Goal: Information Seeking & Learning: Learn about a topic

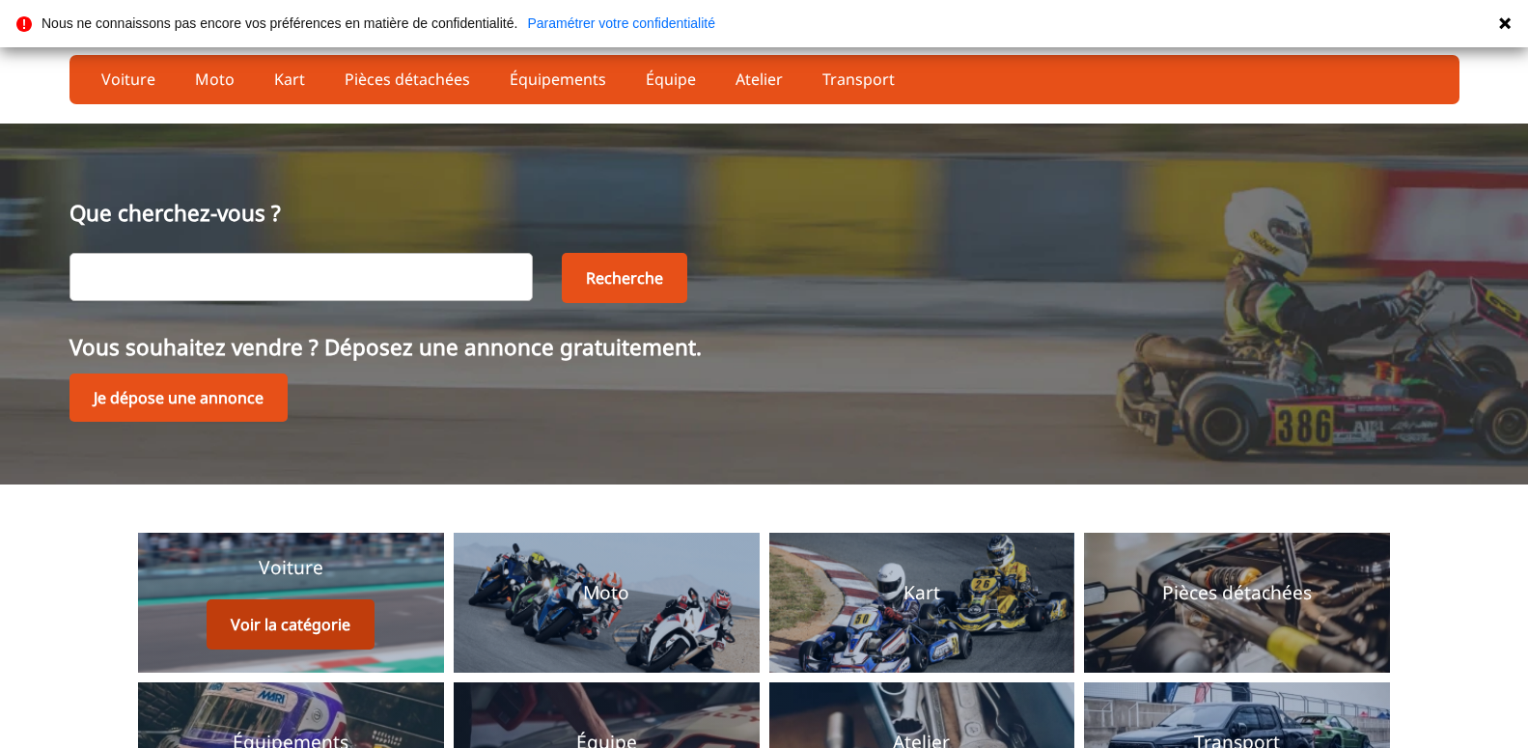
scroll to position [230, 0]
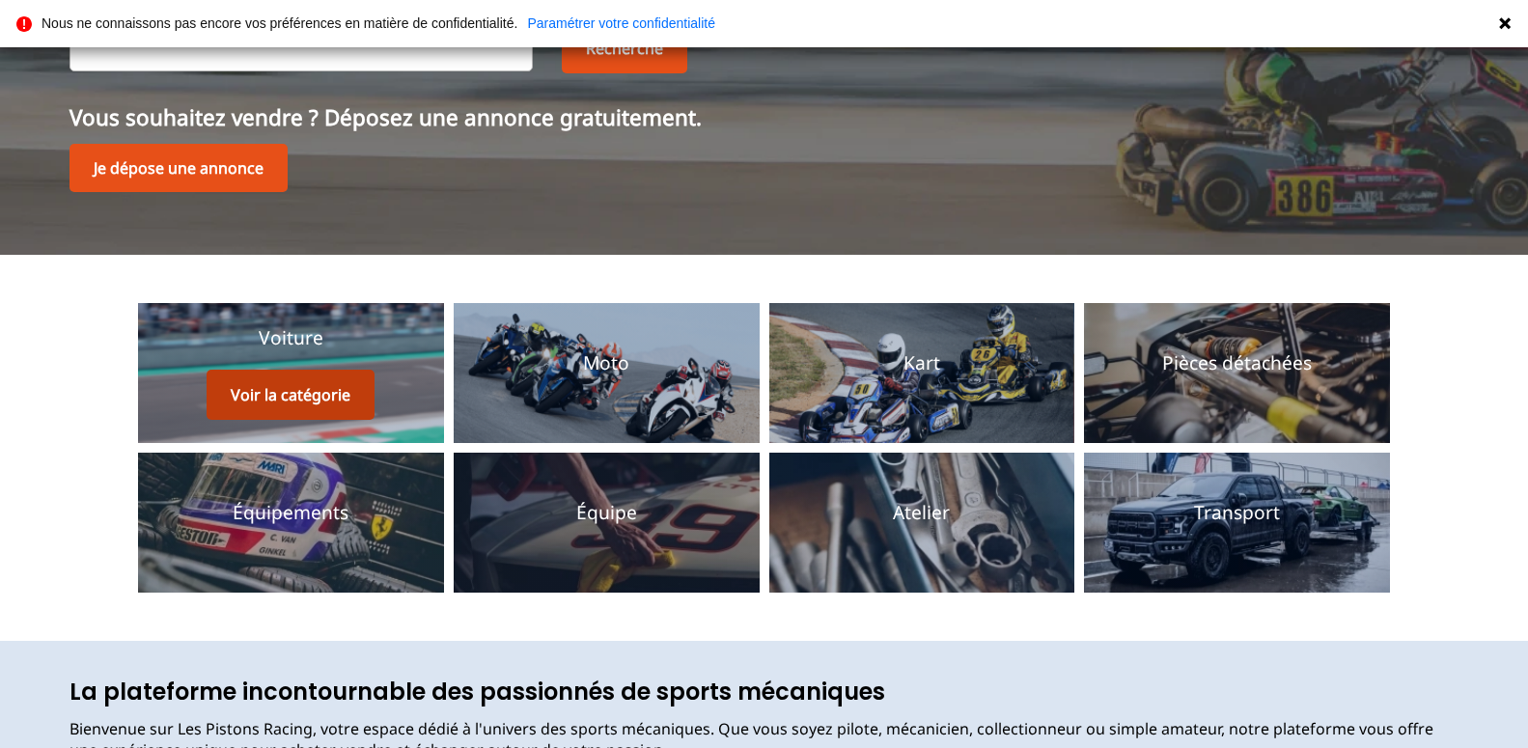
click at [302, 398] on button "Voir la catégorie" at bounding box center [291, 395] width 168 height 50
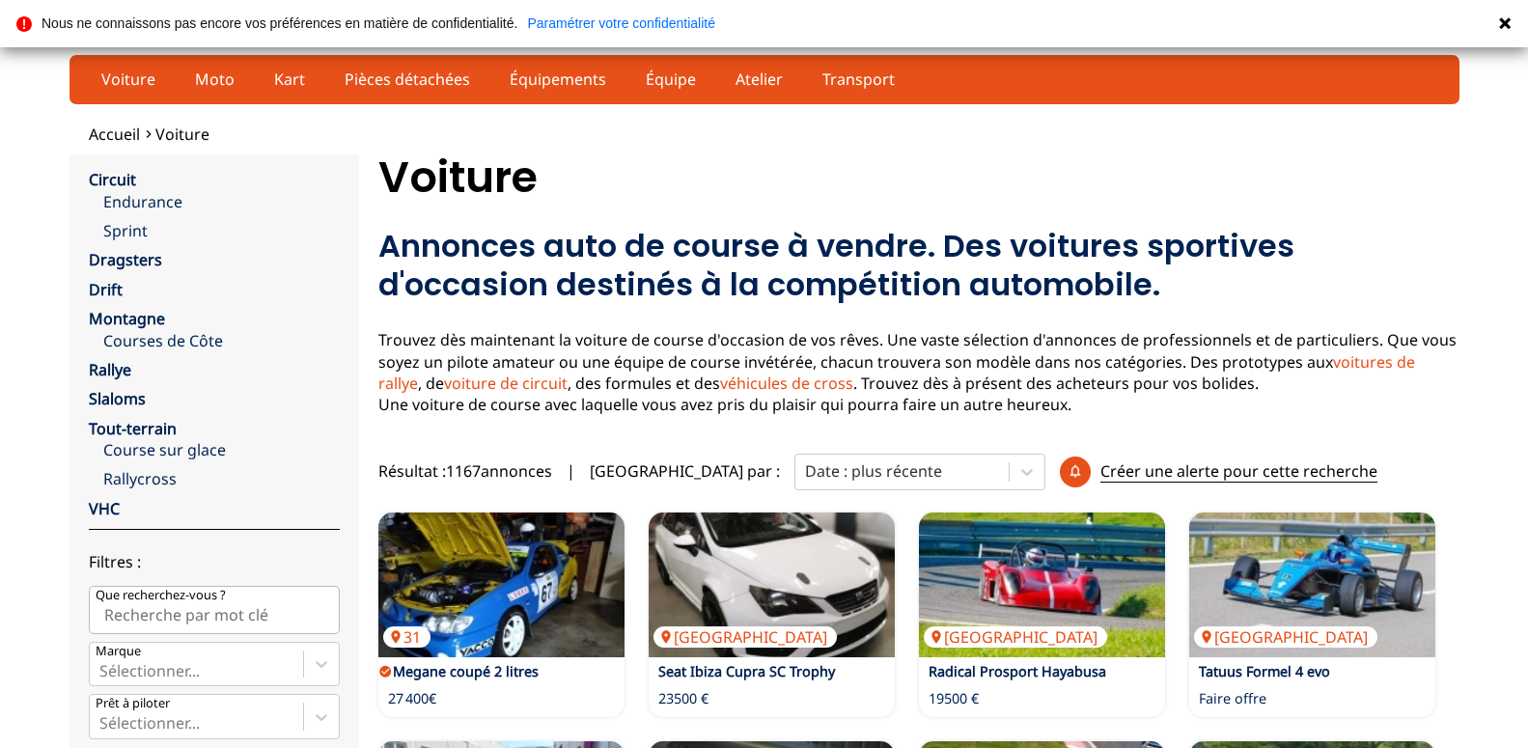
scroll to position [197, 0]
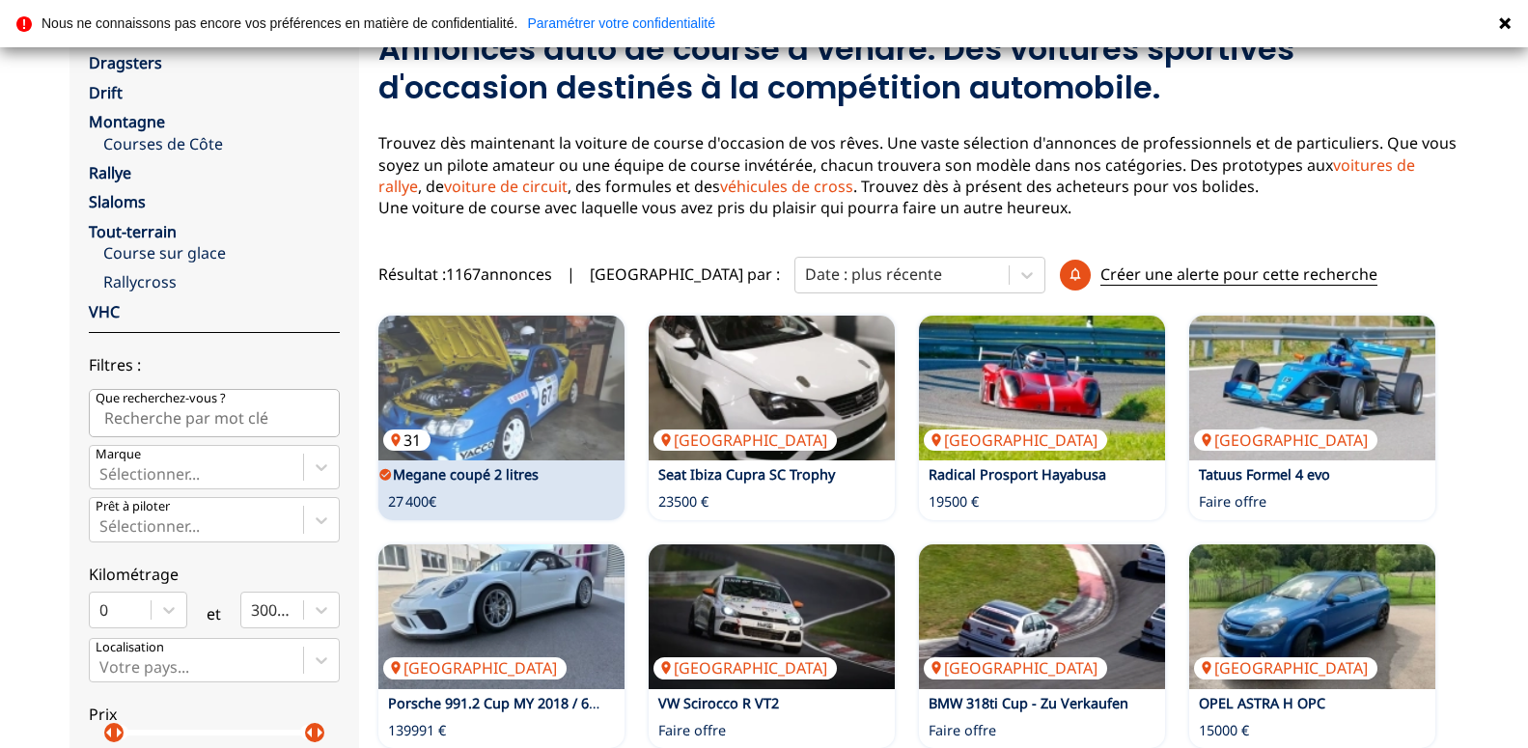
click at [513, 411] on img at bounding box center [501, 388] width 246 height 145
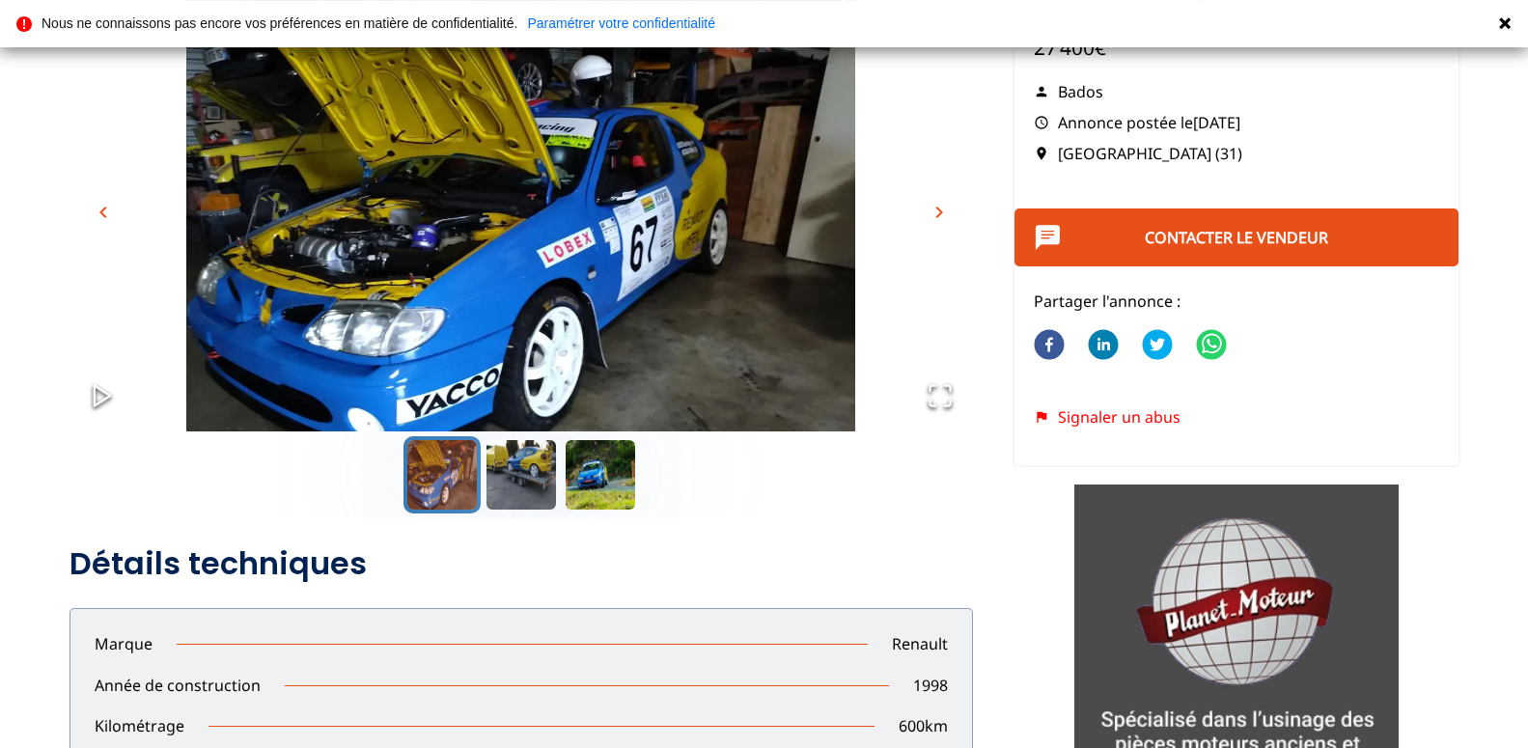
scroll to position [197, 0]
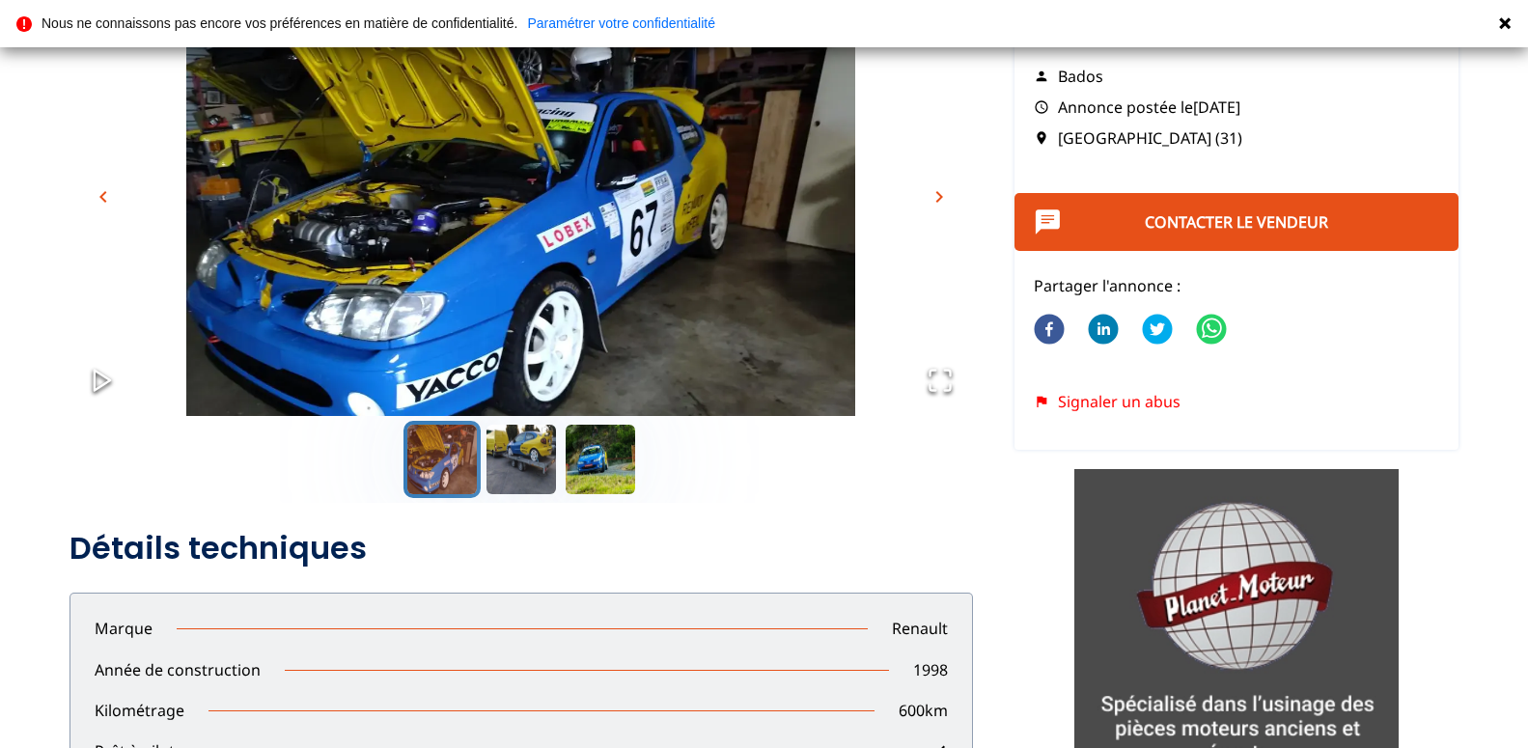
click at [942, 196] on span "chevron_right" at bounding box center [938, 196] width 23 height 23
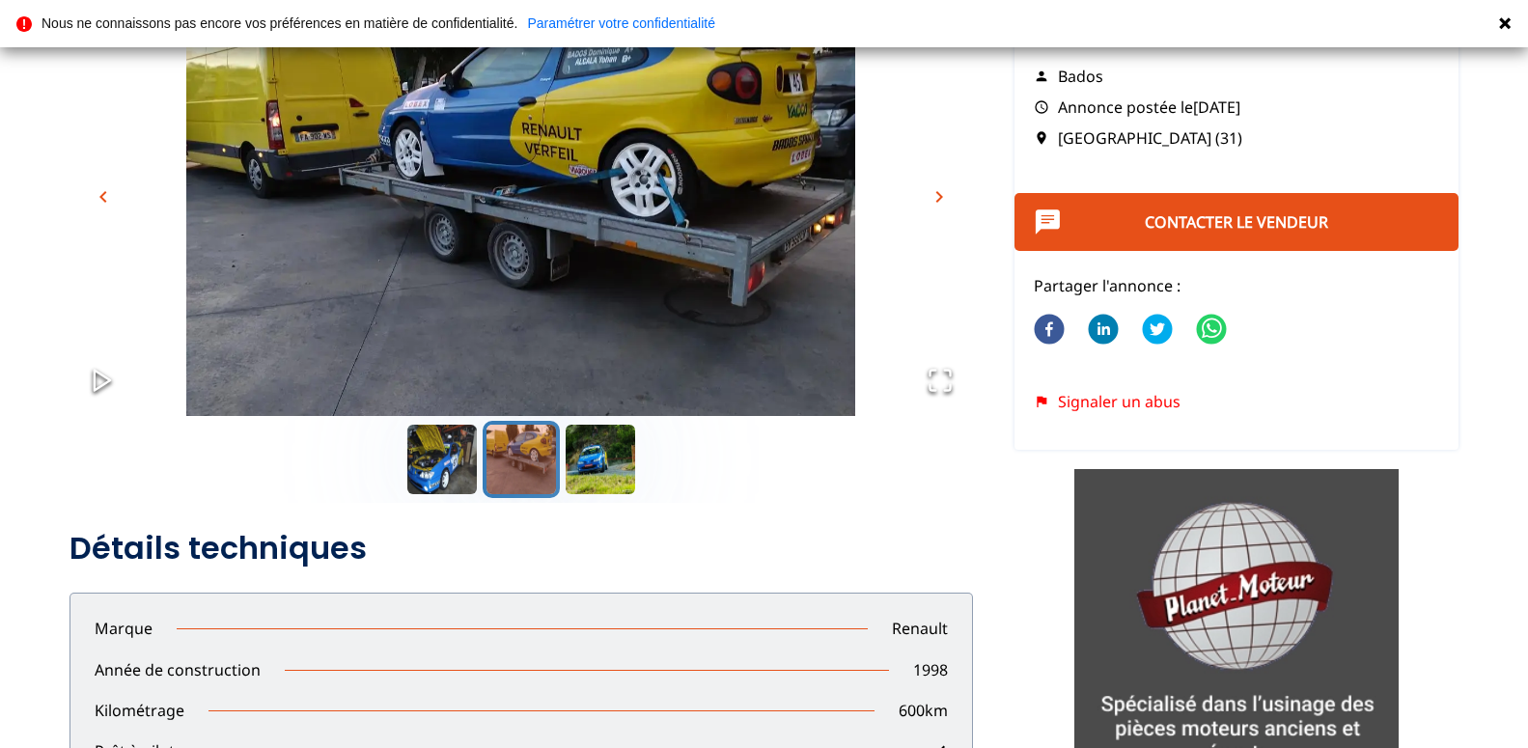
click at [941, 196] on span "chevron_right" at bounding box center [938, 196] width 23 height 23
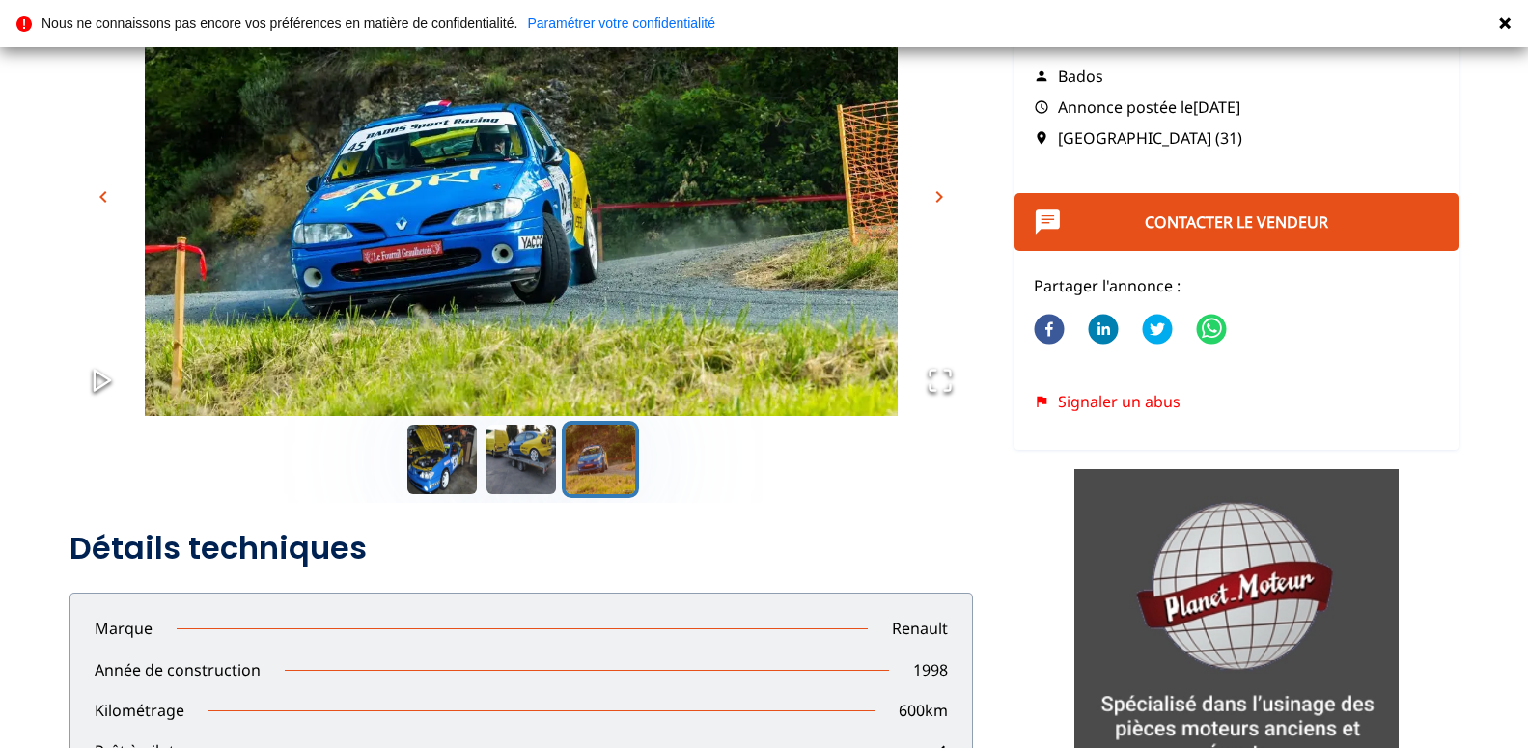
click at [941, 196] on span "chevron_right" at bounding box center [938, 196] width 23 height 23
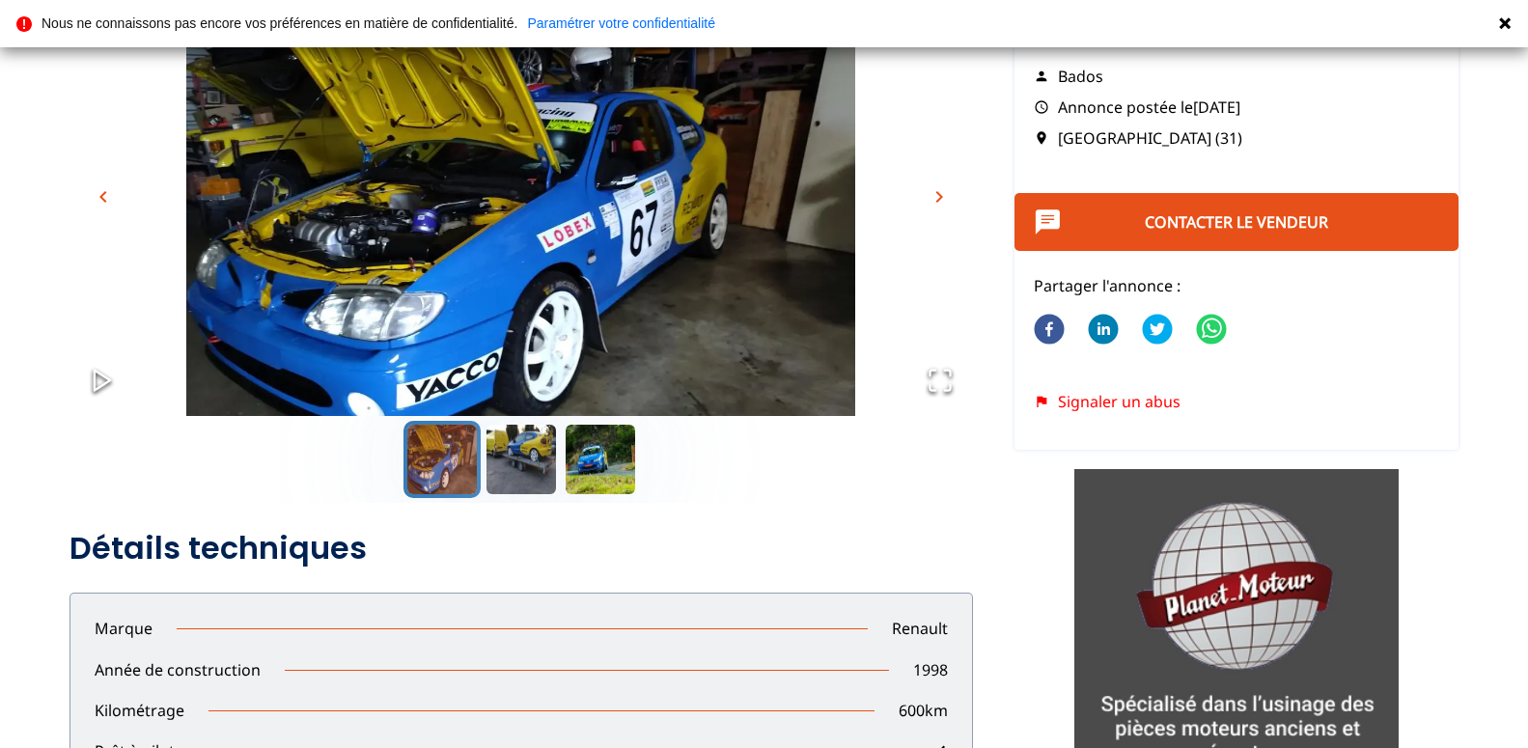
click at [941, 196] on span "chevron_right" at bounding box center [938, 196] width 23 height 23
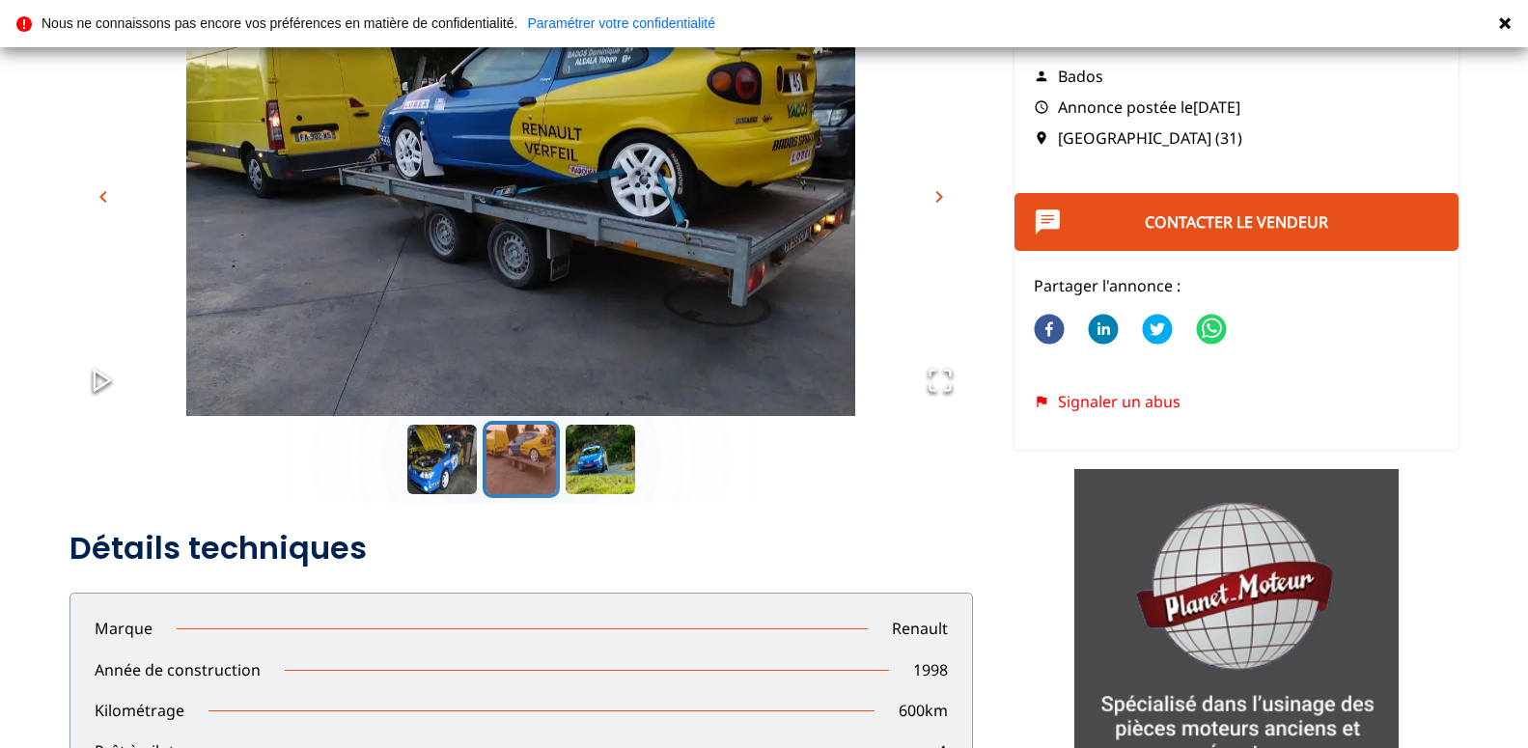
click at [941, 196] on span "chevron_right" at bounding box center [938, 196] width 23 height 23
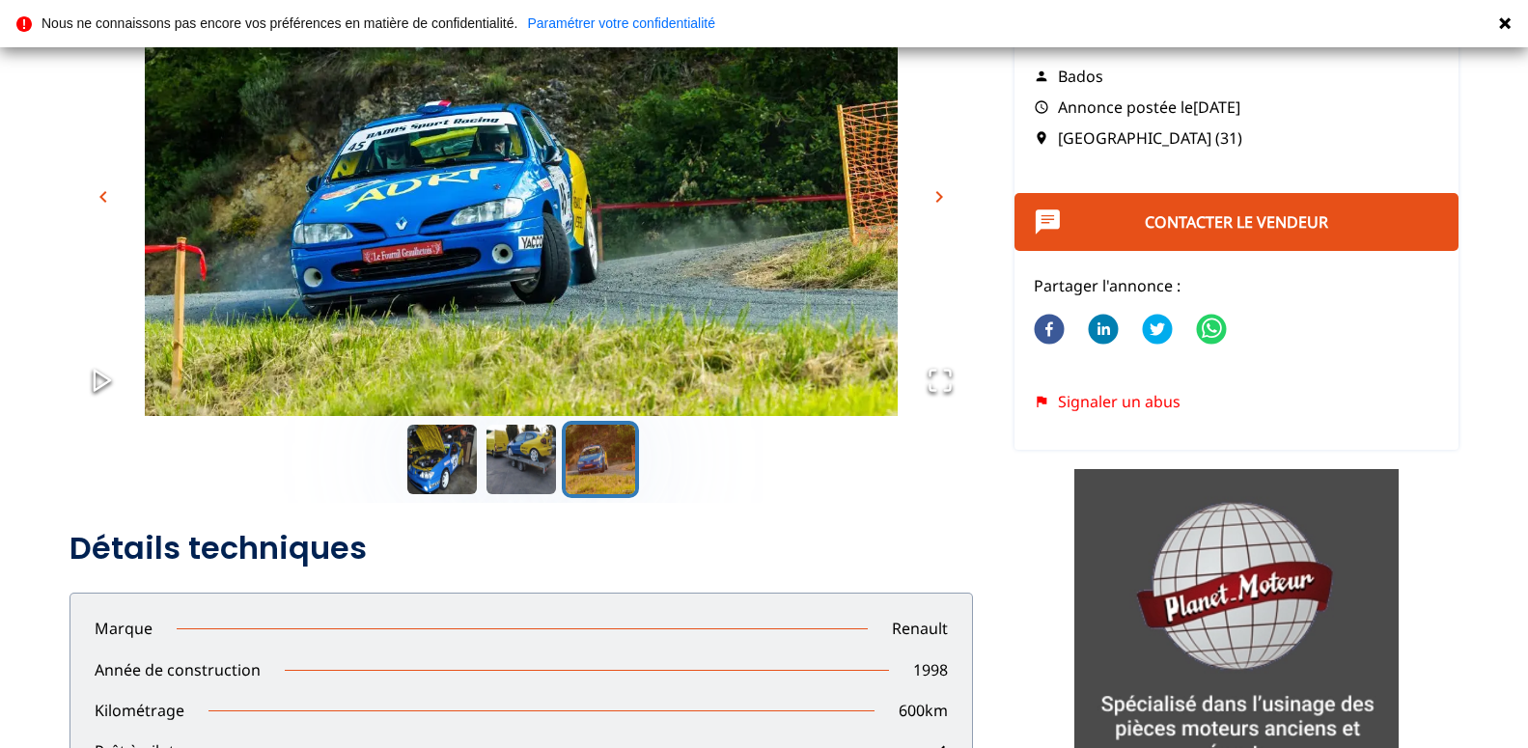
click at [941, 196] on span "chevron_right" at bounding box center [938, 196] width 23 height 23
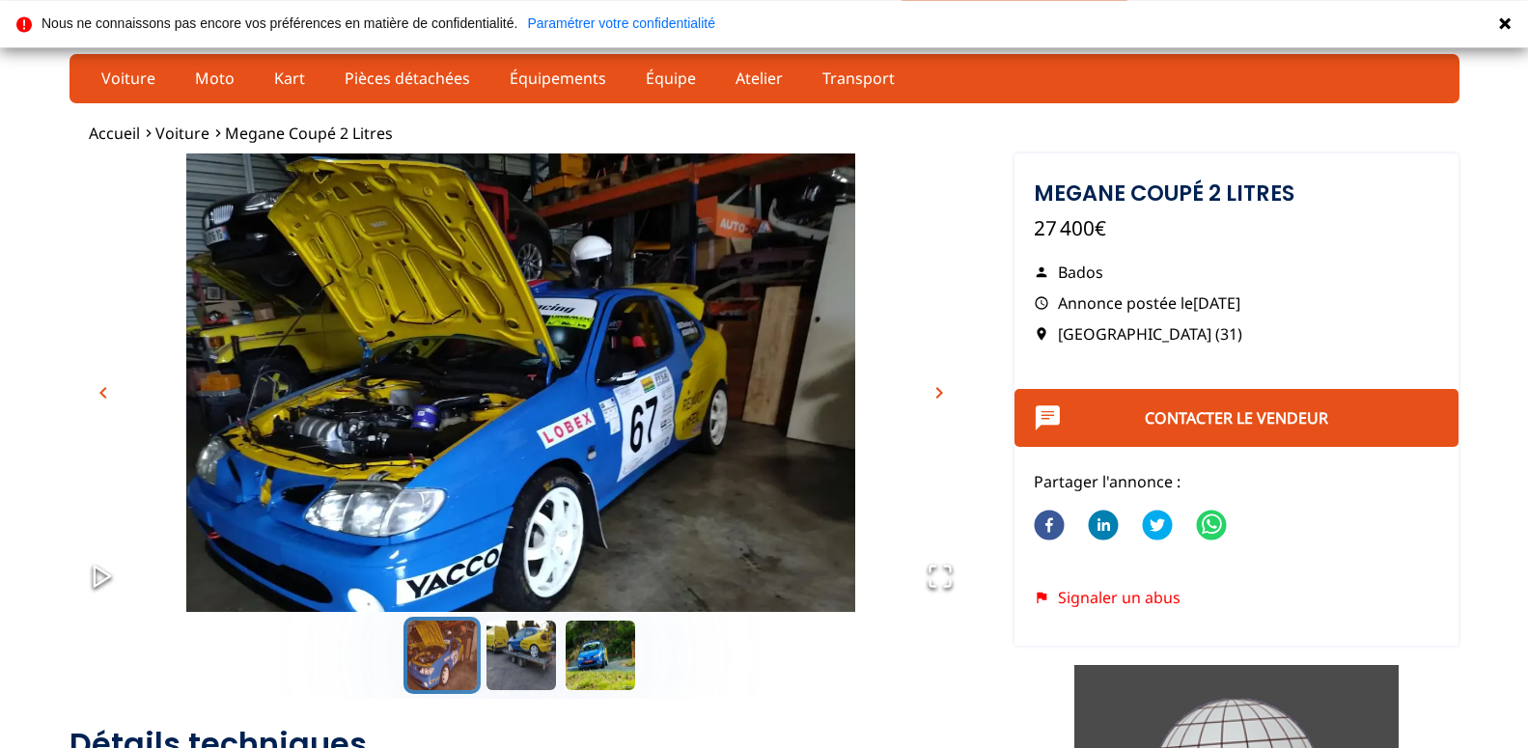
scroll to position [0, 0]
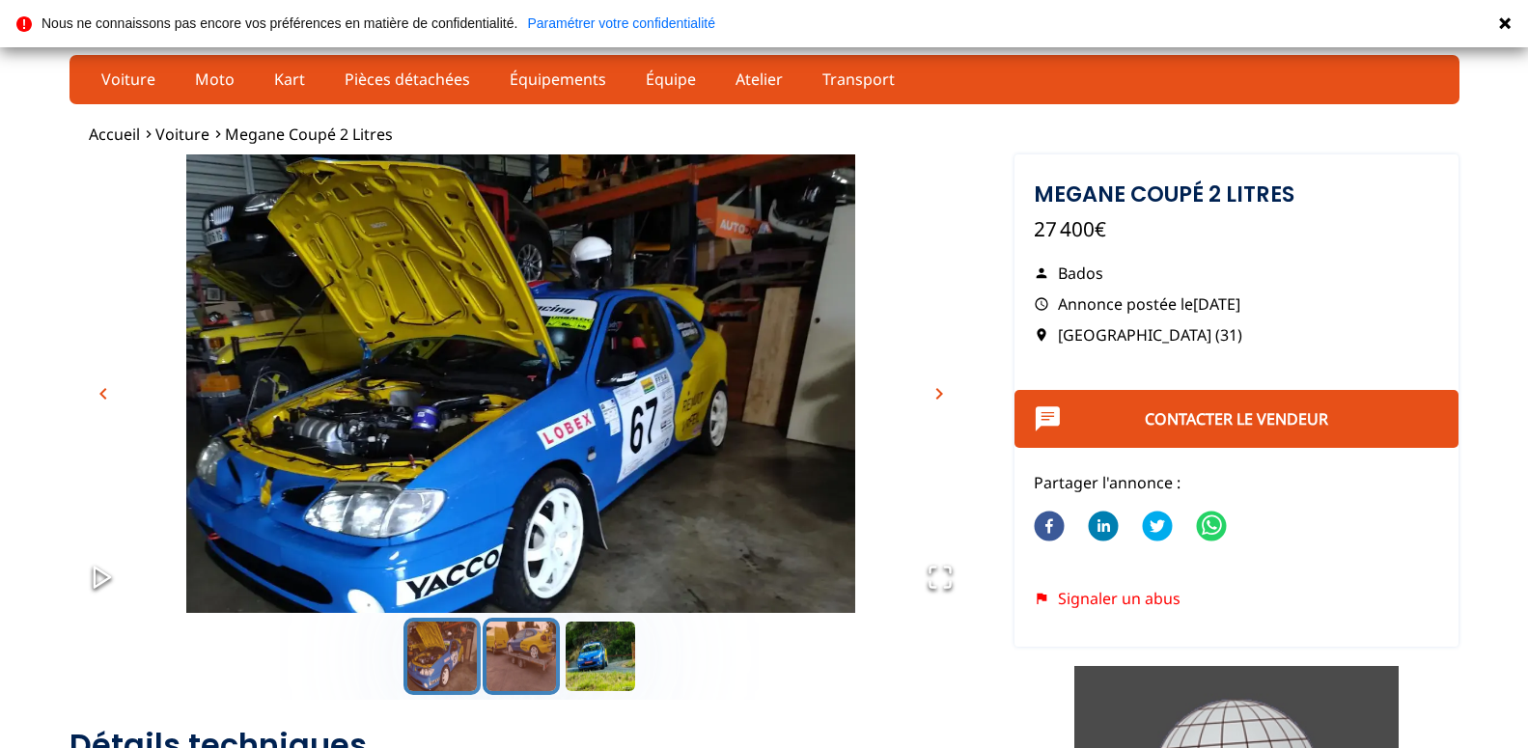
click at [531, 648] on button "Go to Slide 2" at bounding box center [521, 656] width 77 height 77
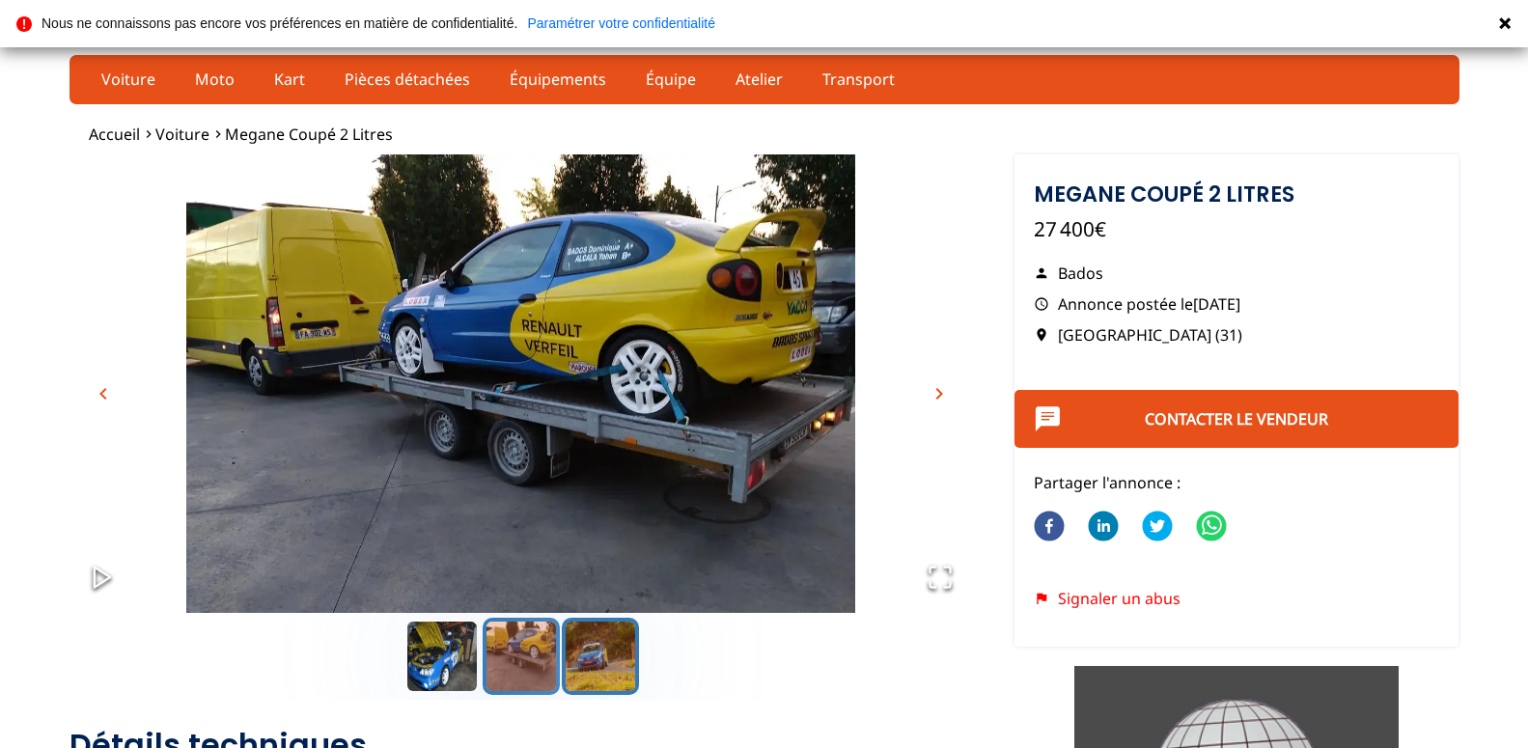
click at [581, 659] on button "Go to Slide 3" at bounding box center [600, 656] width 77 height 77
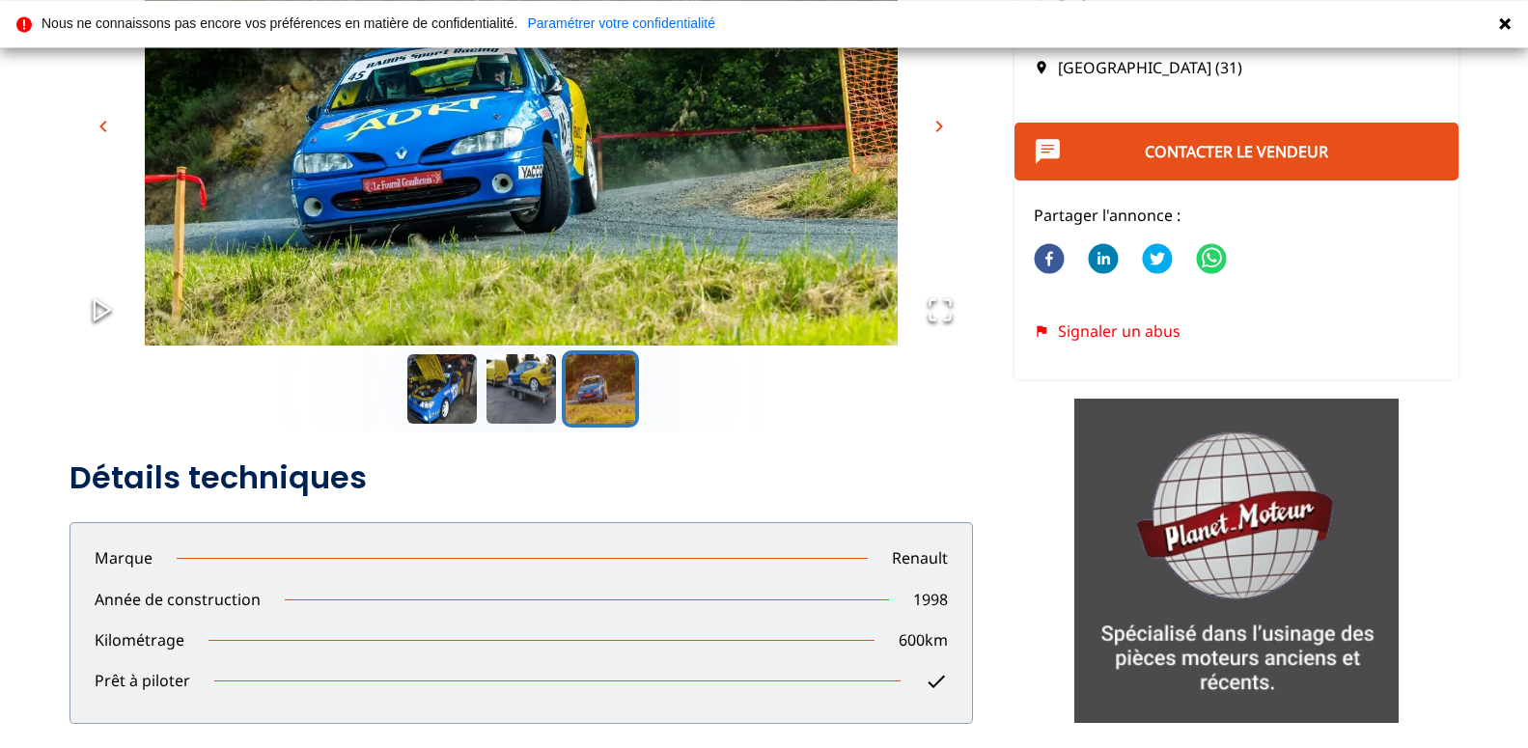
scroll to position [197, 0]
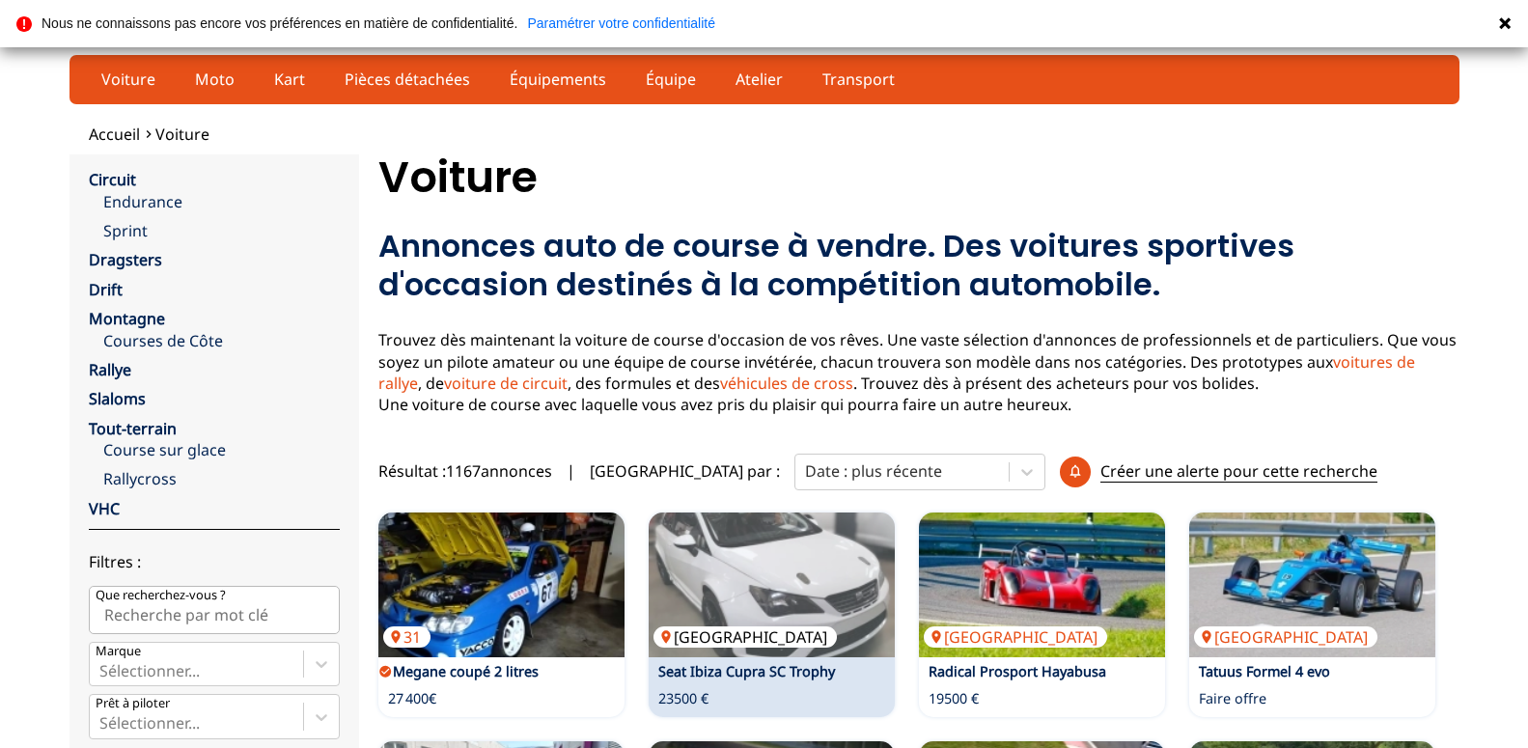
click at [768, 590] on img at bounding box center [772, 584] width 246 height 145
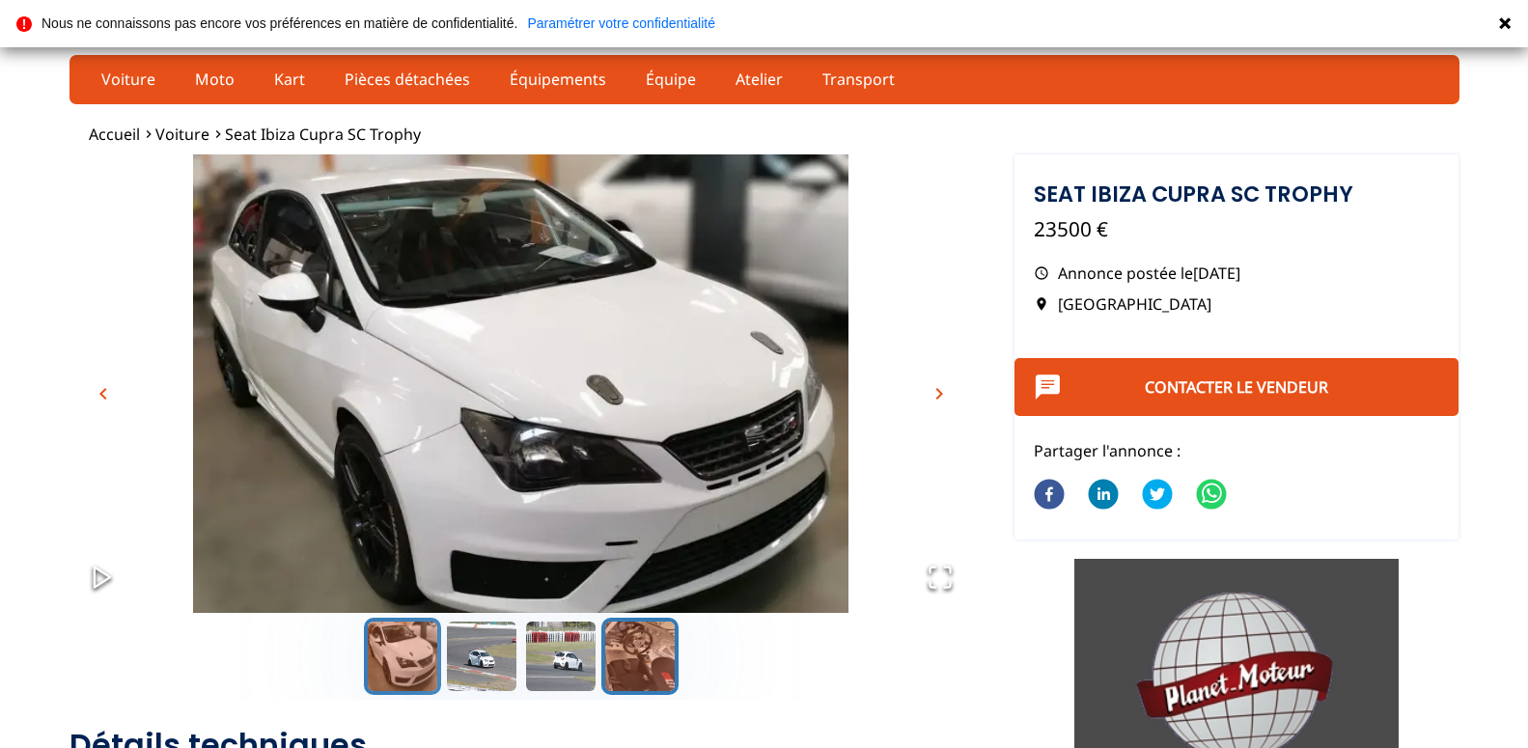
click at [661, 660] on button "Go to Slide 4" at bounding box center [639, 656] width 77 height 77
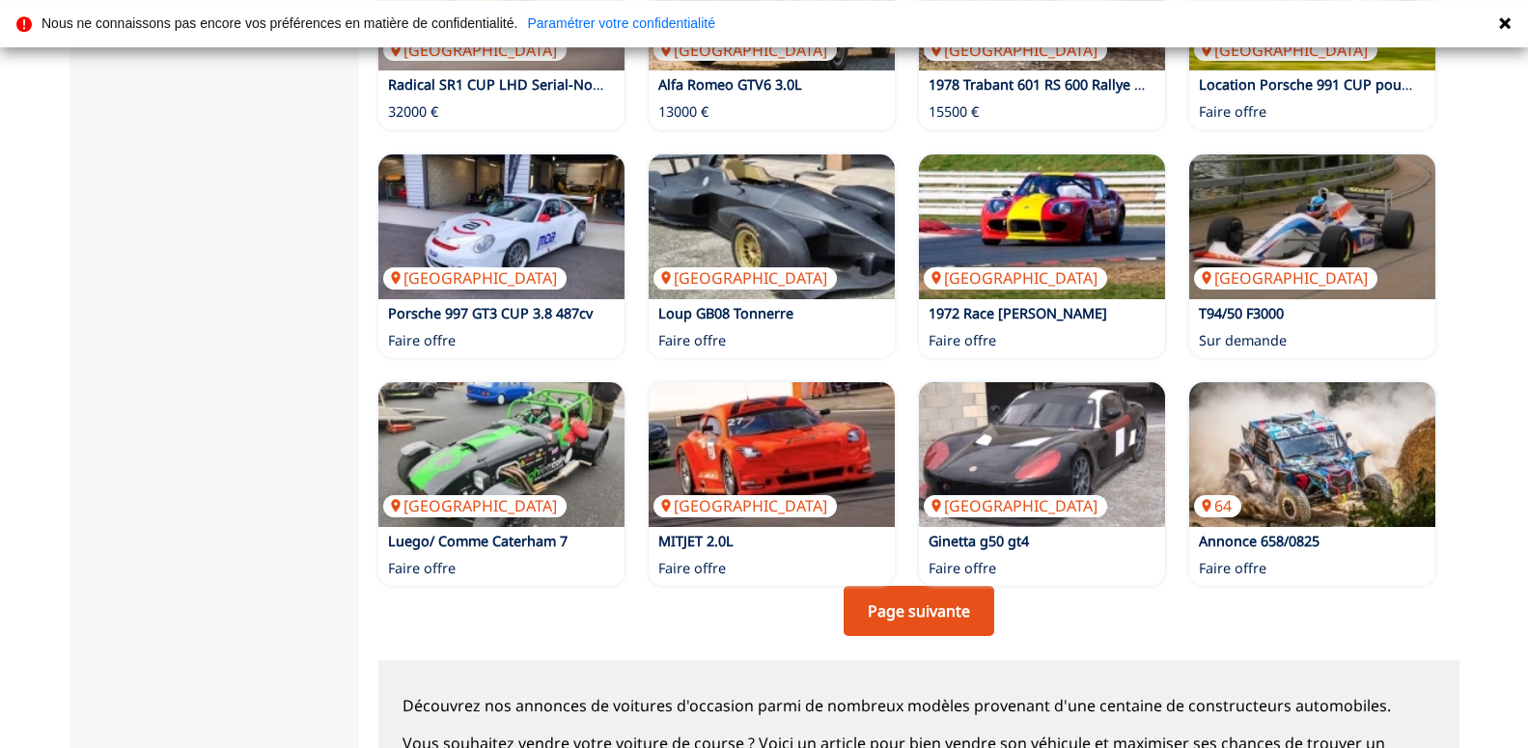
scroll to position [1181, 0]
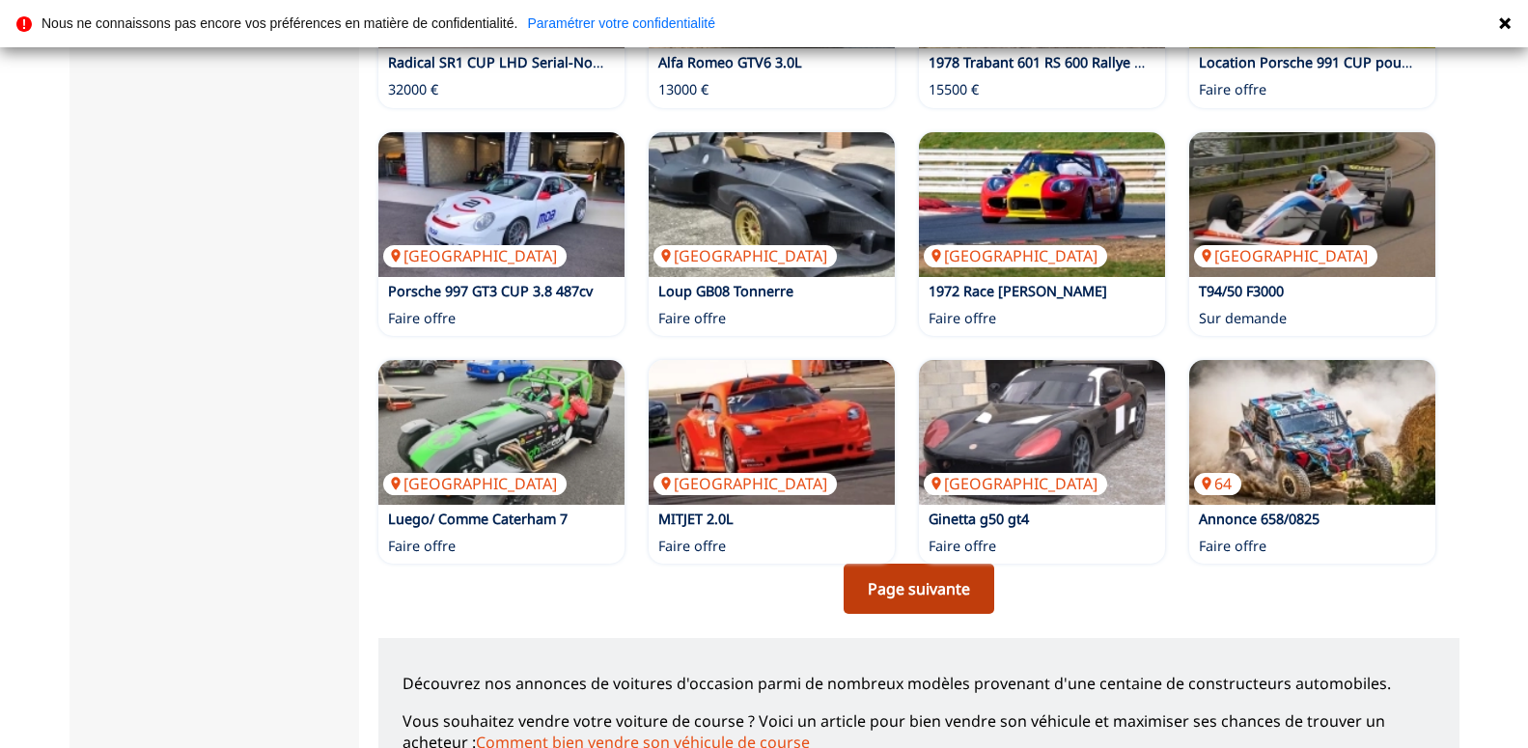
click at [942, 571] on link "Page suivante" at bounding box center [918, 589] width 151 height 50
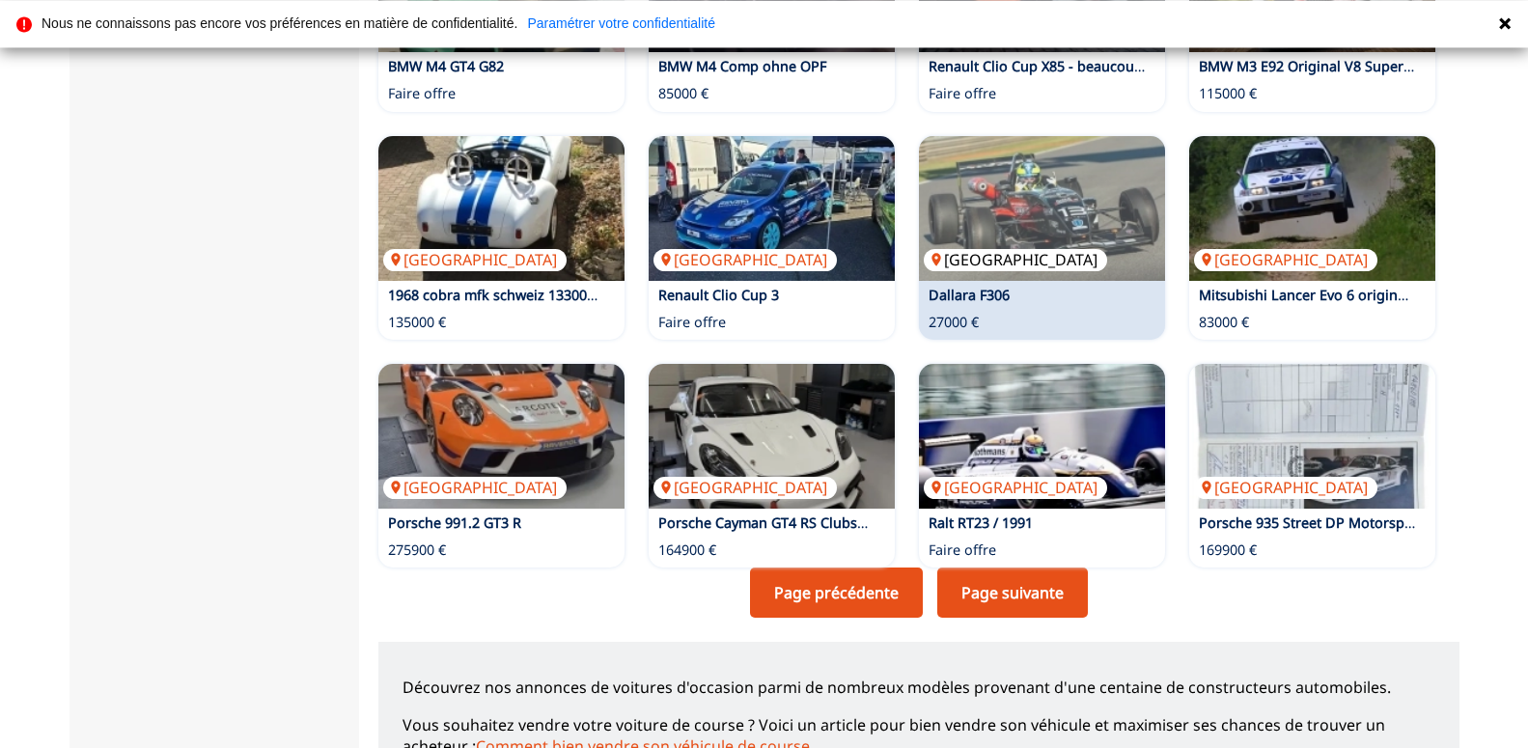
scroll to position [1181, 0]
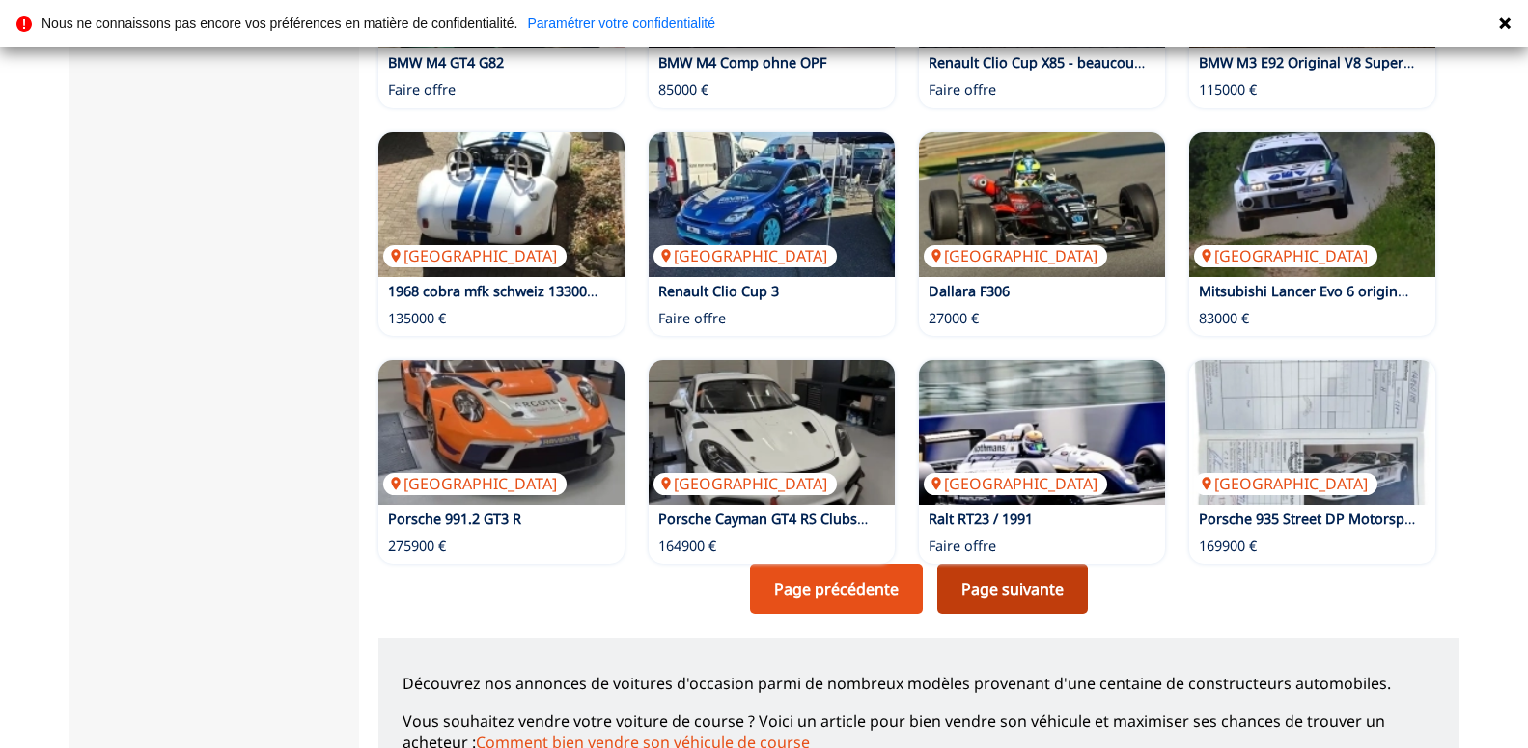
click at [1031, 592] on link "Page suivante" at bounding box center [1012, 589] width 151 height 50
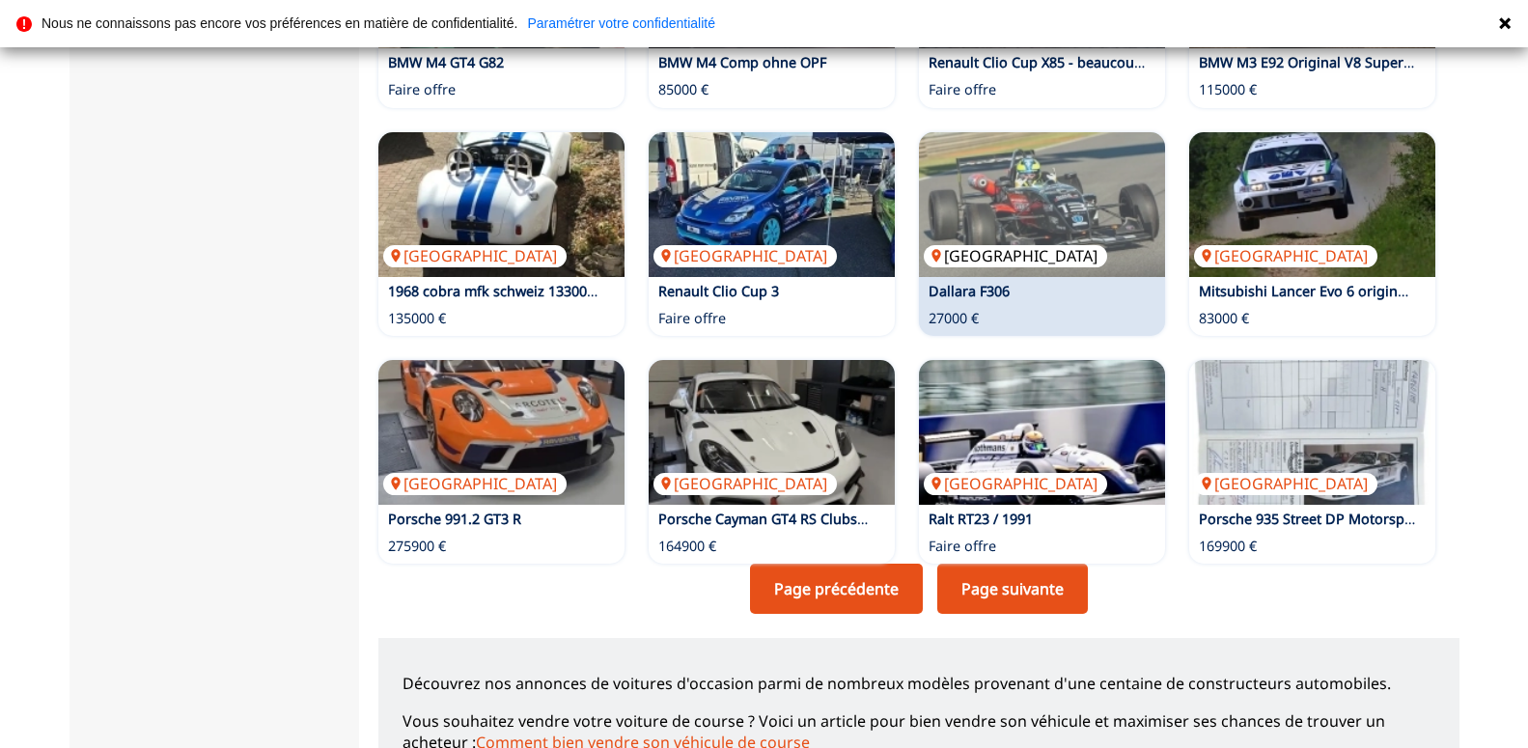
scroll to position [1378, 0]
